Goal: Task Accomplishment & Management: Use online tool/utility

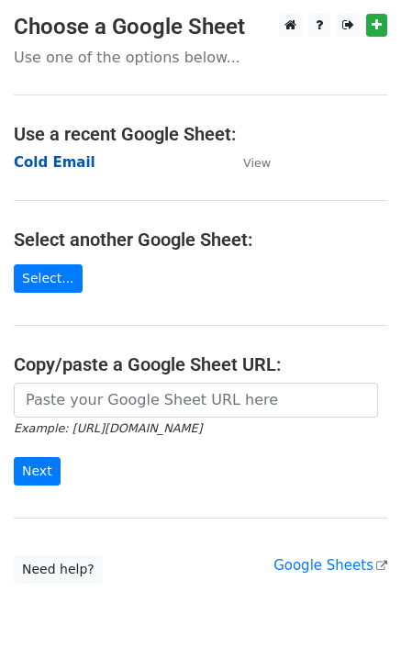
click at [54, 161] on strong "Cold Email" at bounding box center [55, 162] width 82 height 17
click at [51, 167] on strong "Cold Email" at bounding box center [55, 162] width 82 height 17
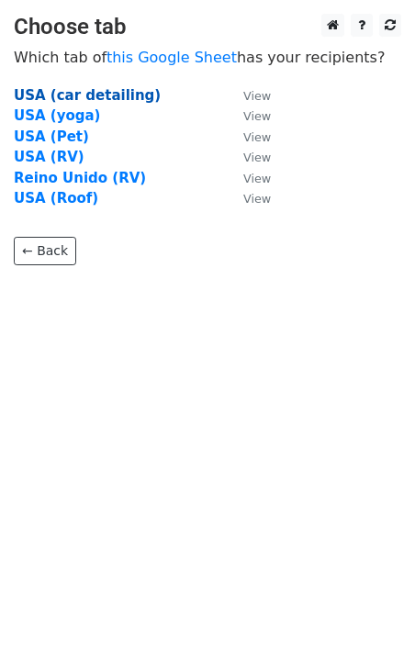
click at [84, 92] on strong "USA (car detailing)" at bounding box center [87, 95] width 147 height 17
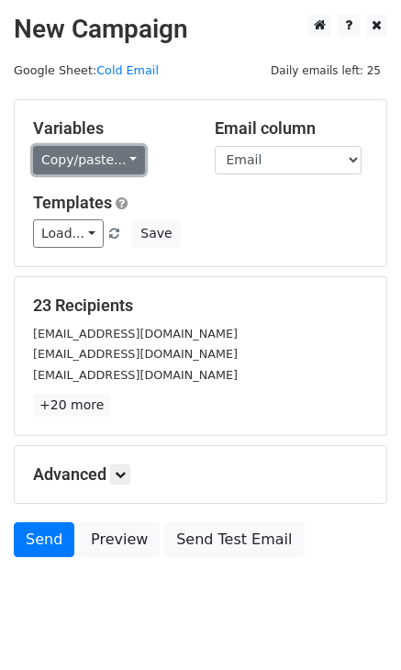
click at [121, 154] on link "Copy/paste..." at bounding box center [89, 160] width 112 height 28
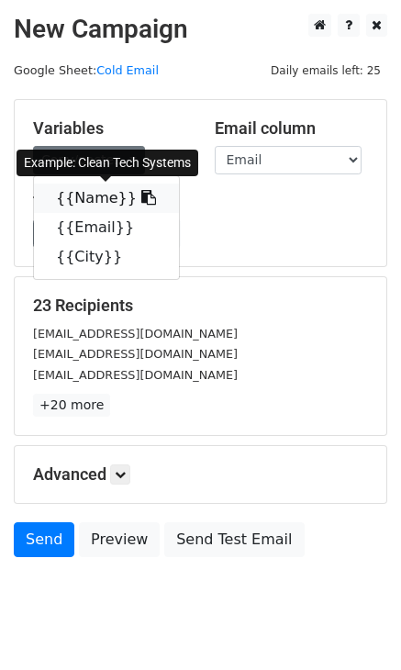
click at [141, 199] on icon at bounding box center [148, 197] width 15 height 15
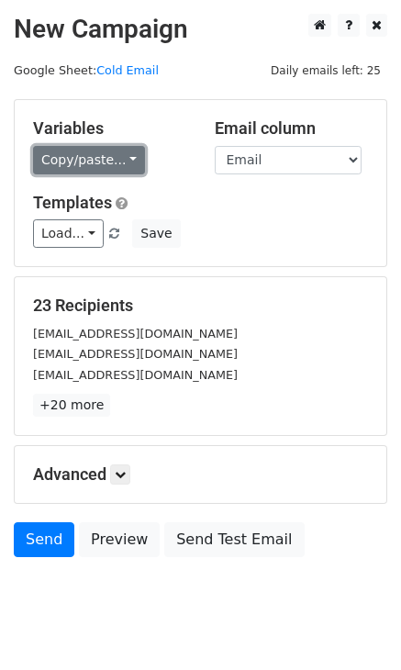
click at [100, 172] on link "Copy/paste..." at bounding box center [89, 160] width 112 height 28
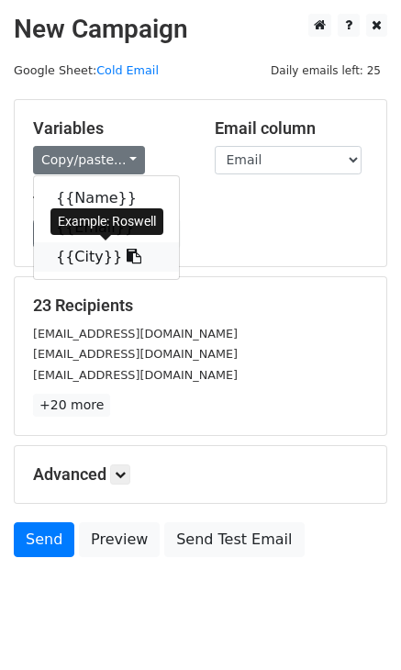
click at [85, 253] on link "{{City}}" at bounding box center [106, 256] width 145 height 29
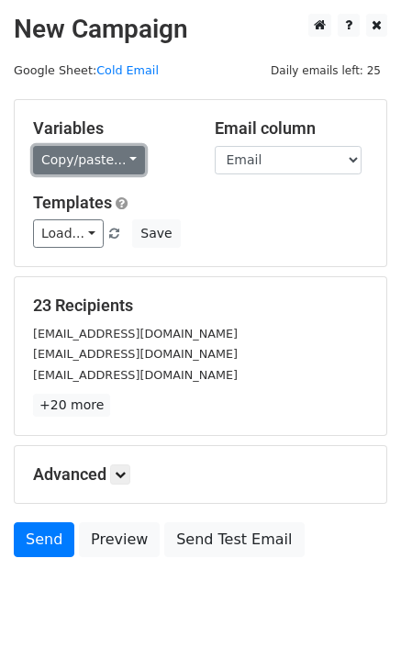
click at [127, 169] on link "Copy/paste..." at bounding box center [89, 160] width 112 height 28
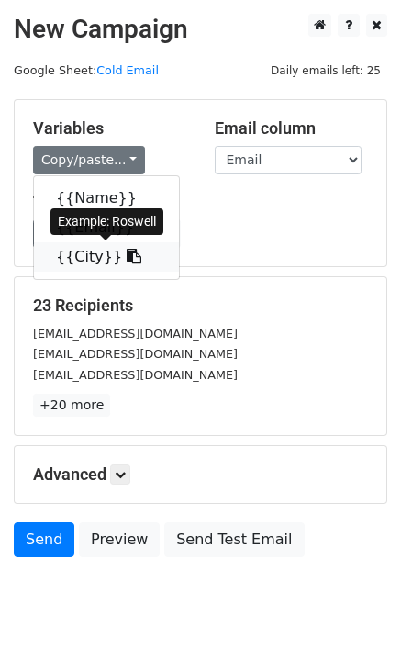
click at [127, 257] on icon at bounding box center [134, 256] width 15 height 15
